Goal: Task Accomplishment & Management: Complete application form

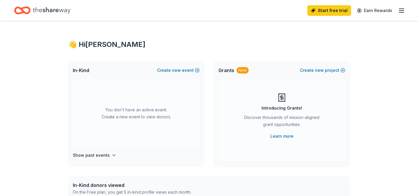
click at [56, 13] on icon "Home" at bounding box center [52, 10] width 38 height 12
click at [169, 72] on button "Create new event" at bounding box center [178, 70] width 43 height 7
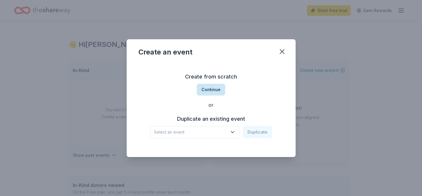
click at [210, 89] on button "Continue" at bounding box center [211, 90] width 28 height 12
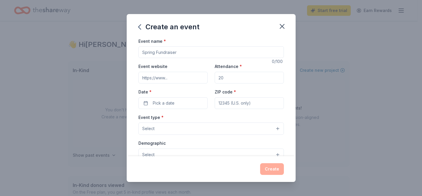
drag, startPoint x: 180, startPoint y: 55, endPoint x: 128, endPoint y: 44, distance: 53.3
click at [128, 44] on div "Event name * 0 /100 Event website Attendance * Date * Pick a date ZIP code * Ev…" at bounding box center [211, 97] width 169 height 119
type input "Bingo Event"
click at [176, 78] on input "Event website" at bounding box center [172, 78] width 69 height 12
drag, startPoint x: 226, startPoint y: 77, endPoint x: 215, endPoint y: 74, distance: 11.5
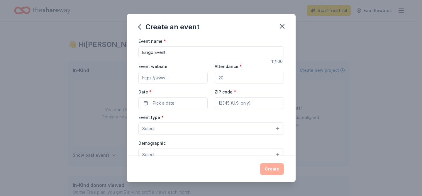
click at [215, 75] on input "Attendance *" at bounding box center [249, 78] width 69 height 12
type input "200"
click at [173, 106] on span "Pick a date" at bounding box center [164, 103] width 22 height 7
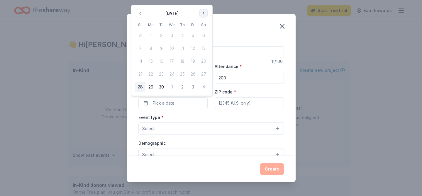
click at [203, 12] on button "Go to next month" at bounding box center [203, 13] width 8 height 8
click at [194, 70] on button "24" at bounding box center [193, 74] width 11 height 11
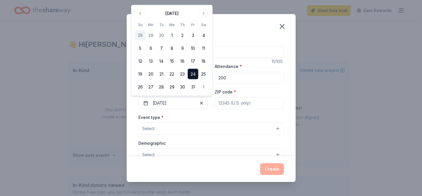
click at [234, 104] on input "ZIP code *" at bounding box center [249, 103] width 69 height 12
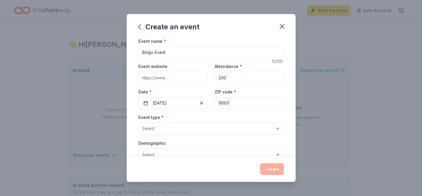
type input "19001"
click at [194, 131] on button "Select" at bounding box center [210, 129] width 145 height 12
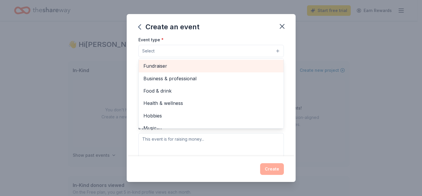
click at [242, 66] on span "Fundraiser" at bounding box center [211, 66] width 136 height 8
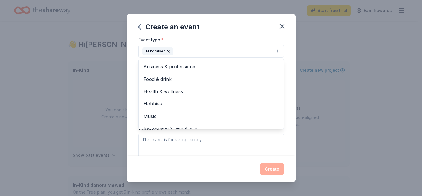
click at [284, 65] on div "Event name * Bingo Event 11 /100 Event website Attendance * 200 Date * 10/24/20…" at bounding box center [211, 97] width 169 height 119
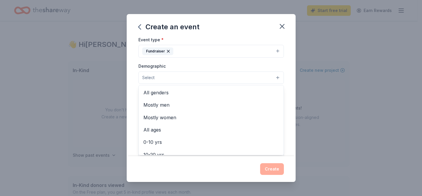
click at [271, 77] on button "Select" at bounding box center [210, 78] width 145 height 12
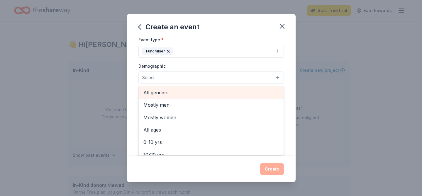
click at [251, 92] on span "All genders" at bounding box center [211, 93] width 136 height 8
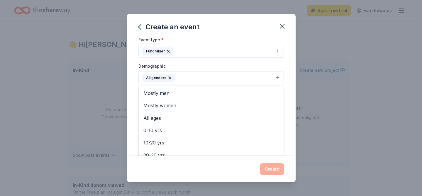
click at [285, 68] on div "Event name * Bingo Event 11 /100 Event website Attendance * 200 Date * 10/24/20…" at bounding box center [211, 97] width 169 height 119
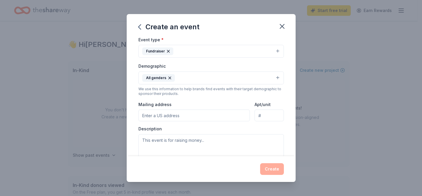
click at [201, 113] on input "Mailing address" at bounding box center [194, 116] width 112 height 12
type input "1095 Sparrow Road"
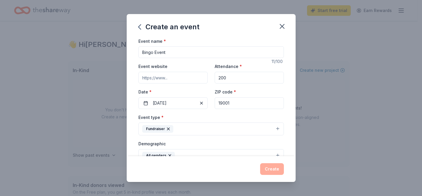
click at [178, 79] on input "Event website" at bounding box center [172, 78] width 69 height 12
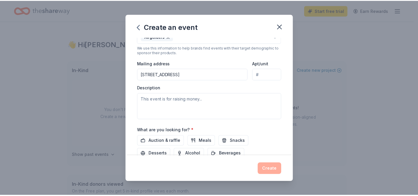
scroll to position [122, 0]
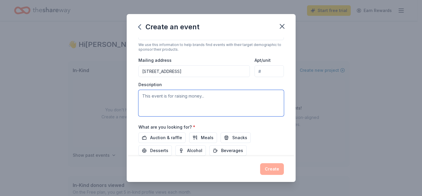
click at [230, 102] on textarea at bounding box center [210, 103] width 145 height 26
type textarea "This event is to raise money for senior scholarships"
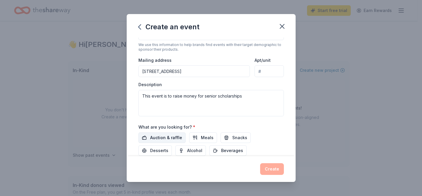
click at [177, 139] on span "Auction & raffle" at bounding box center [166, 137] width 32 height 7
click at [199, 136] on button "Meals" at bounding box center [203, 138] width 28 height 11
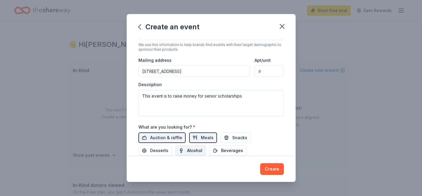
click at [195, 148] on span "Alcohol" at bounding box center [194, 150] width 15 height 7
click at [223, 150] on span "Beverages" at bounding box center [232, 150] width 22 height 7
click at [227, 138] on button "Snacks" at bounding box center [236, 138] width 30 height 11
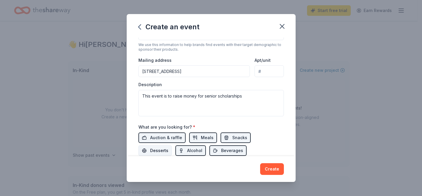
click at [146, 149] on button "Desserts" at bounding box center [154, 150] width 33 height 11
click at [273, 169] on button "Create" at bounding box center [272, 169] width 24 height 12
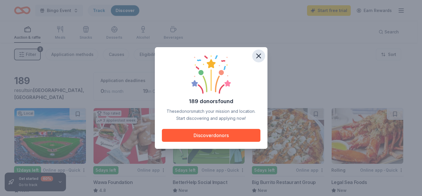
click at [256, 55] on icon "button" at bounding box center [259, 56] width 8 height 8
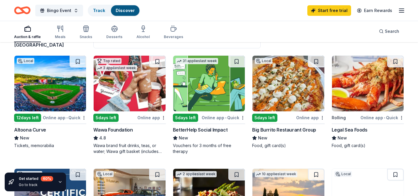
scroll to position [60, 0]
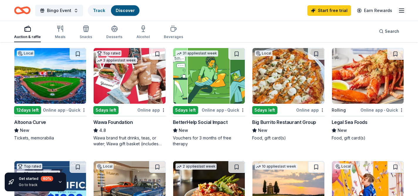
click at [144, 71] on img at bounding box center [130, 76] width 72 height 56
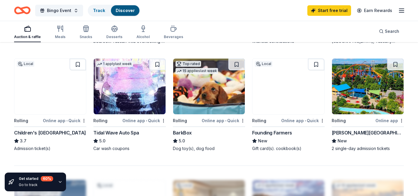
scroll to position [400, 0]
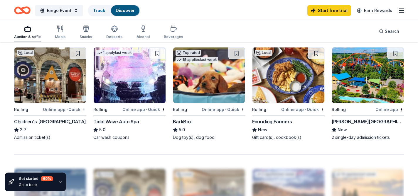
click at [207, 74] on img at bounding box center [209, 76] width 72 height 56
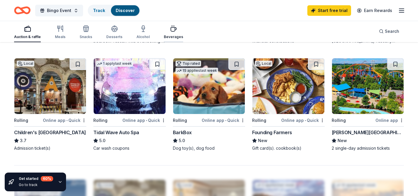
scroll to position [389, 0]
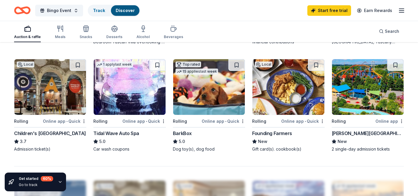
click at [356, 81] on img at bounding box center [368, 87] width 72 height 56
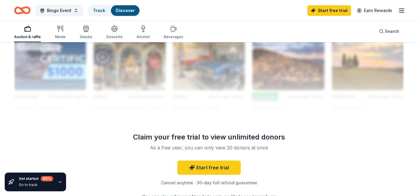
scroll to position [553, 0]
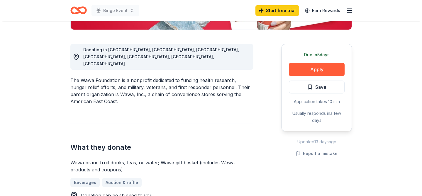
scroll to position [146, 0]
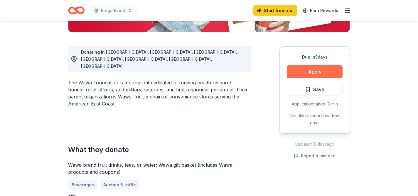
click at [316, 76] on button "Apply" at bounding box center [315, 71] width 56 height 13
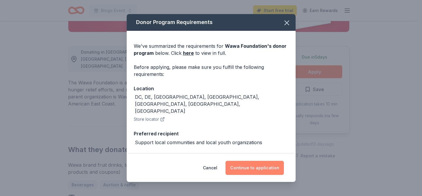
click at [257, 170] on button "Continue to application" at bounding box center [255, 168] width 58 height 14
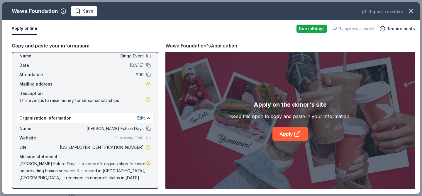
scroll to position [12, 0]
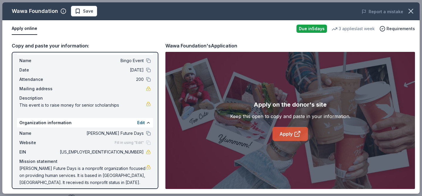
click at [289, 133] on link "Apply" at bounding box center [290, 134] width 35 height 14
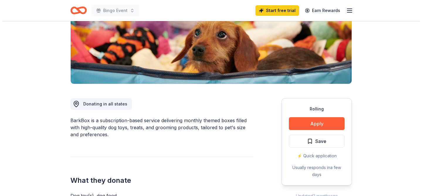
scroll to position [117, 0]
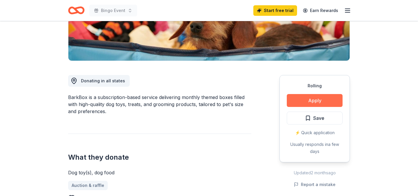
click at [302, 99] on button "Apply" at bounding box center [315, 100] width 56 height 13
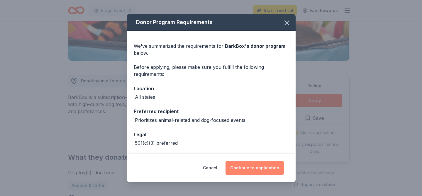
click at [267, 169] on button "Continue to application" at bounding box center [255, 168] width 58 height 14
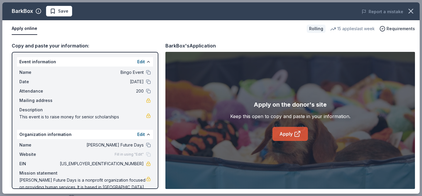
click at [288, 135] on link "Apply" at bounding box center [290, 134] width 35 height 14
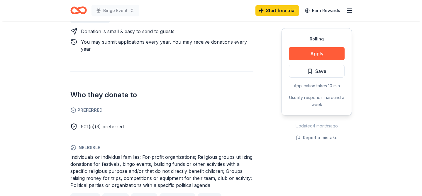
scroll to position [305, 0]
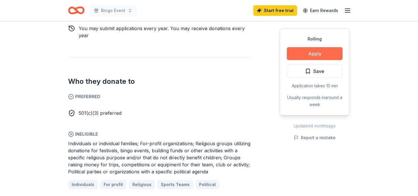
click at [332, 53] on button "Apply" at bounding box center [315, 53] width 56 height 13
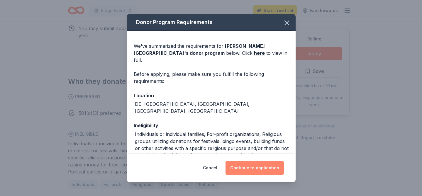
click at [266, 171] on button "Continue to application" at bounding box center [255, 168] width 58 height 14
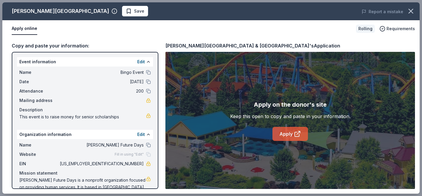
click at [290, 135] on link "Apply" at bounding box center [290, 134] width 35 height 14
